Goal: Task Accomplishment & Management: Complete application form

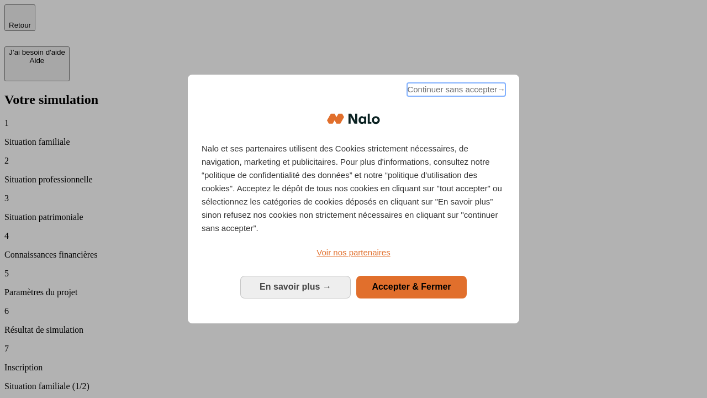
click at [455, 91] on span "Continuer sans accepter →" at bounding box center [456, 89] width 98 height 13
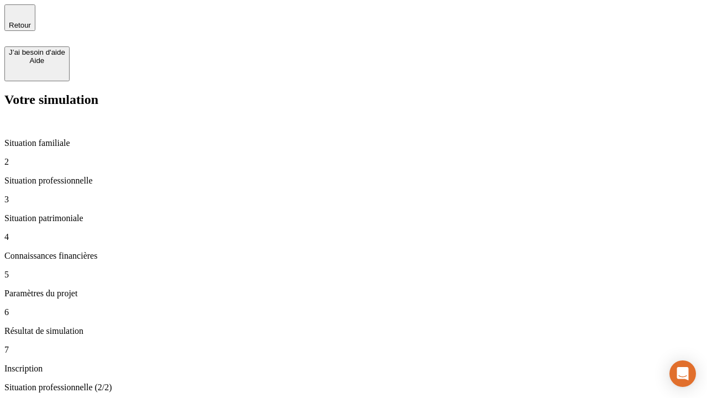
type input "30 000"
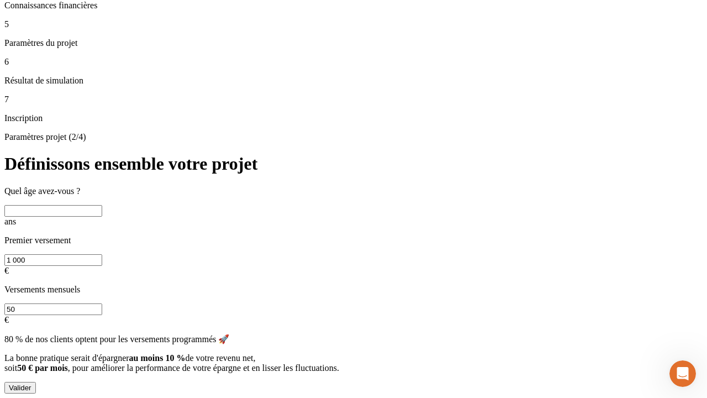
scroll to position [11, 0]
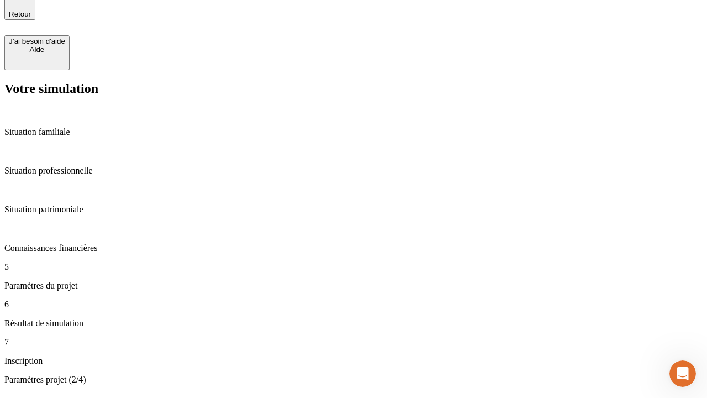
type input "25"
type input "1 000"
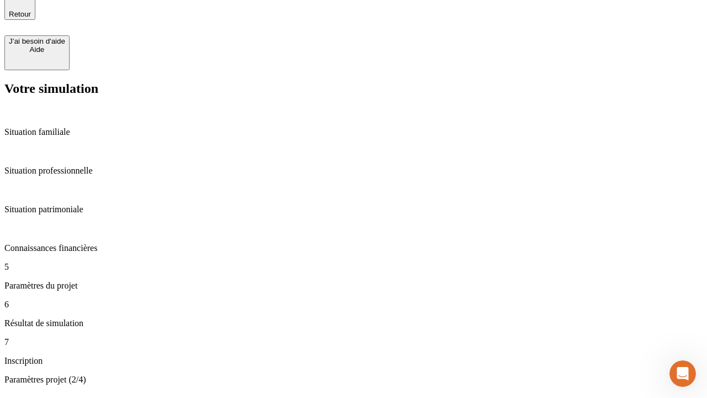
type input "640"
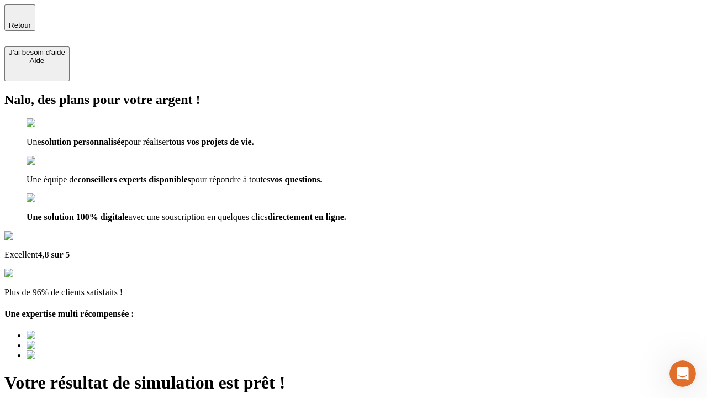
type input "[EMAIL_ADDRESS][PERSON_NAME][DOMAIN_NAME]"
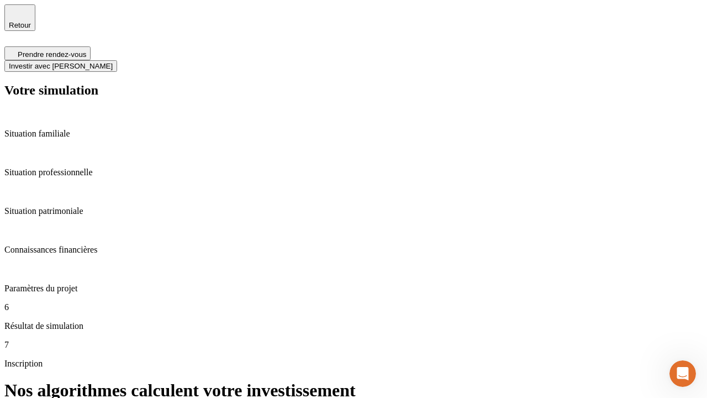
scroll to position [4, 0]
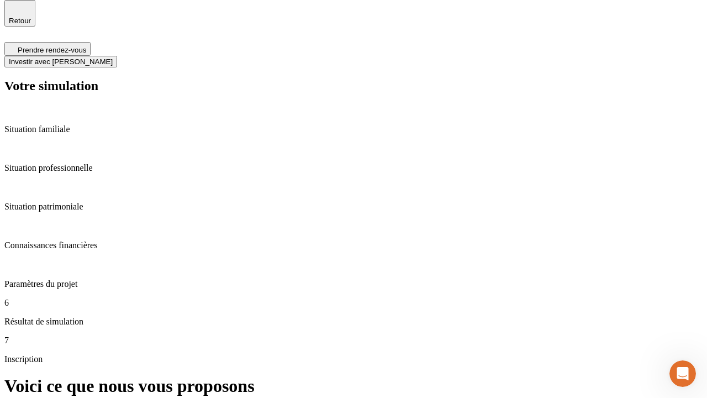
click at [113, 57] on span "Investir avec [PERSON_NAME]" at bounding box center [61, 61] width 104 height 8
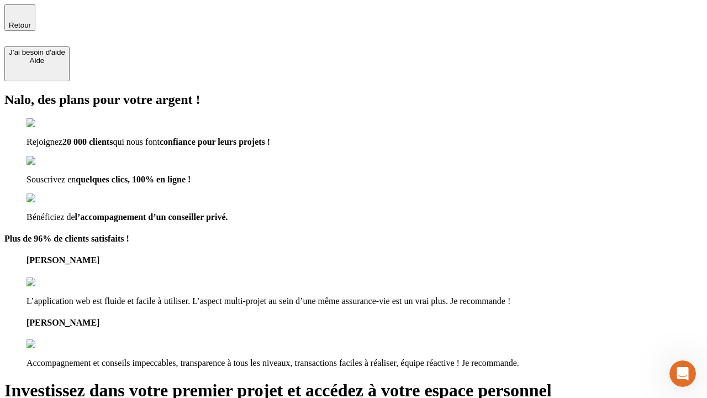
type input "[PERSON_NAME][EMAIL_ADDRESS][DOMAIN_NAME]"
